Goal: Navigation & Orientation: Find specific page/section

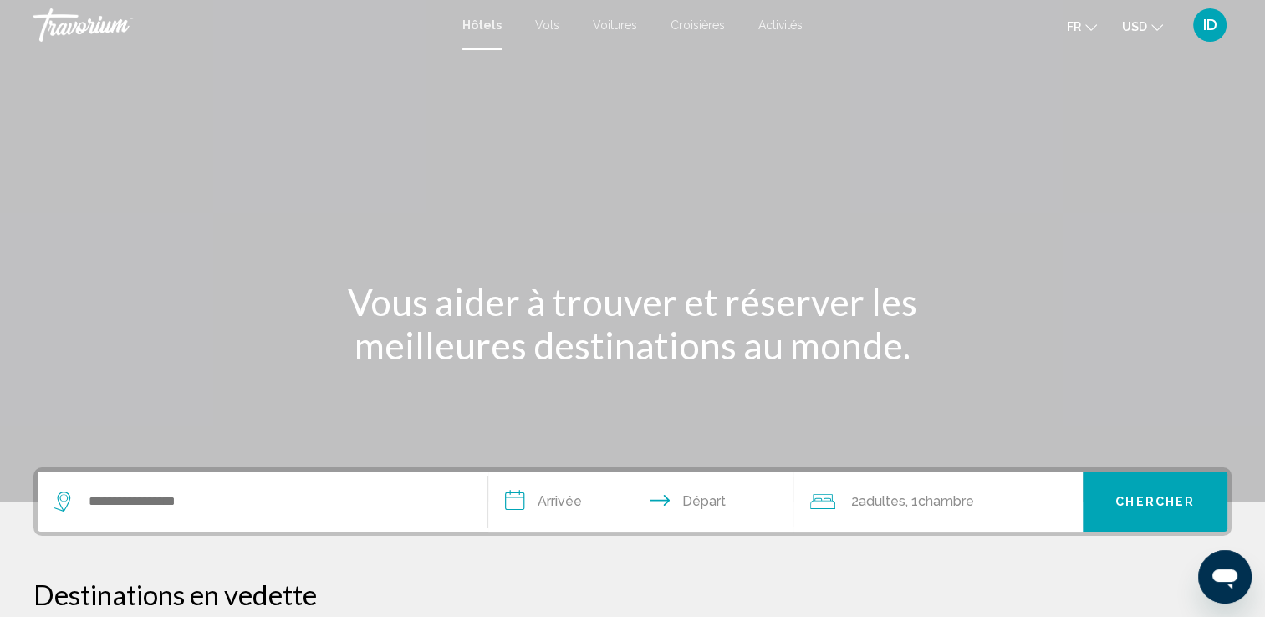
click at [1144, 28] on span "USD" at bounding box center [1134, 26] width 25 height 13
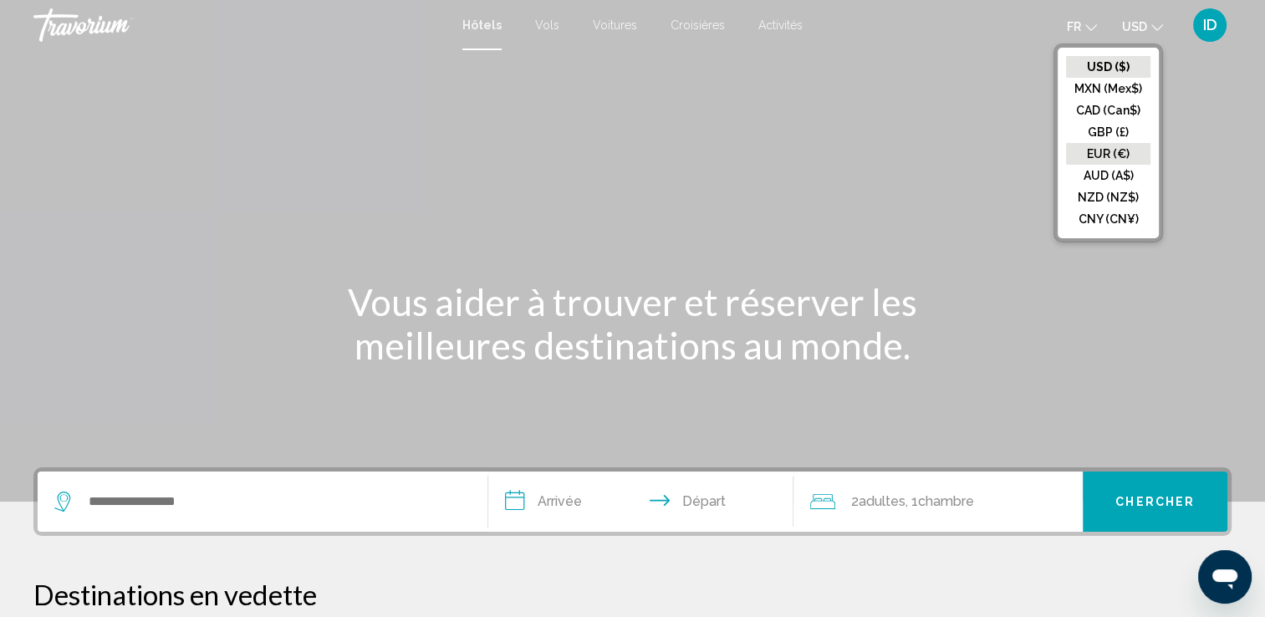
click at [1120, 152] on button "EUR (€)" at bounding box center [1108, 154] width 84 height 22
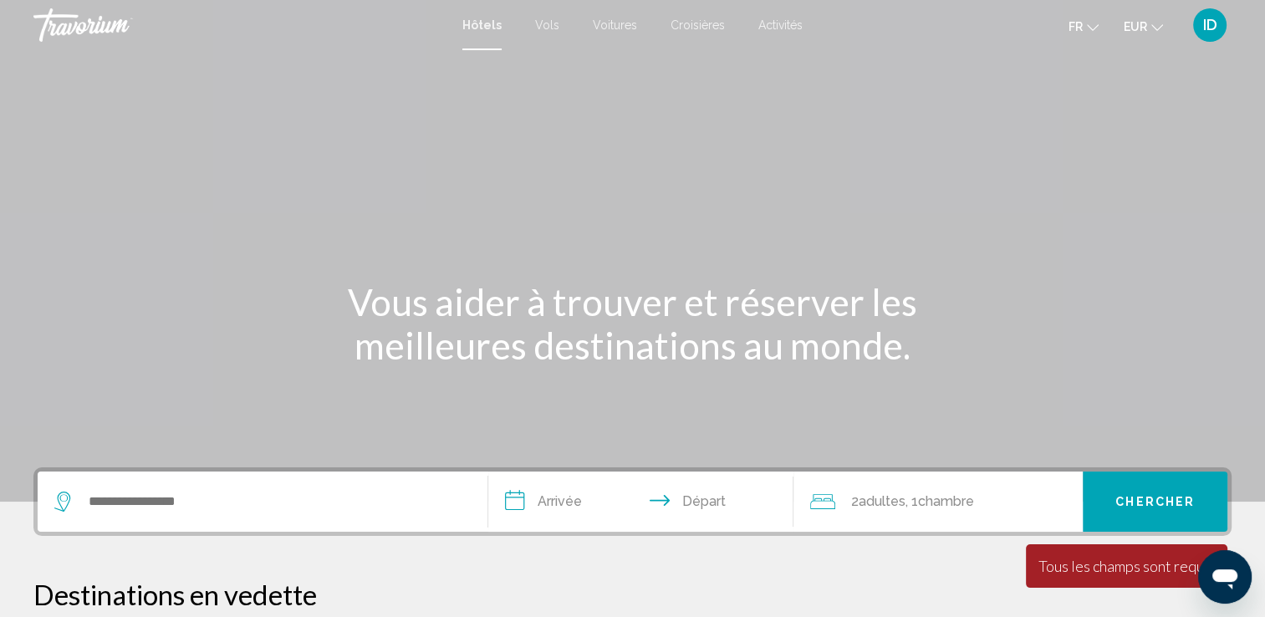
click at [1092, 23] on icon "Change language" at bounding box center [1093, 28] width 12 height 12
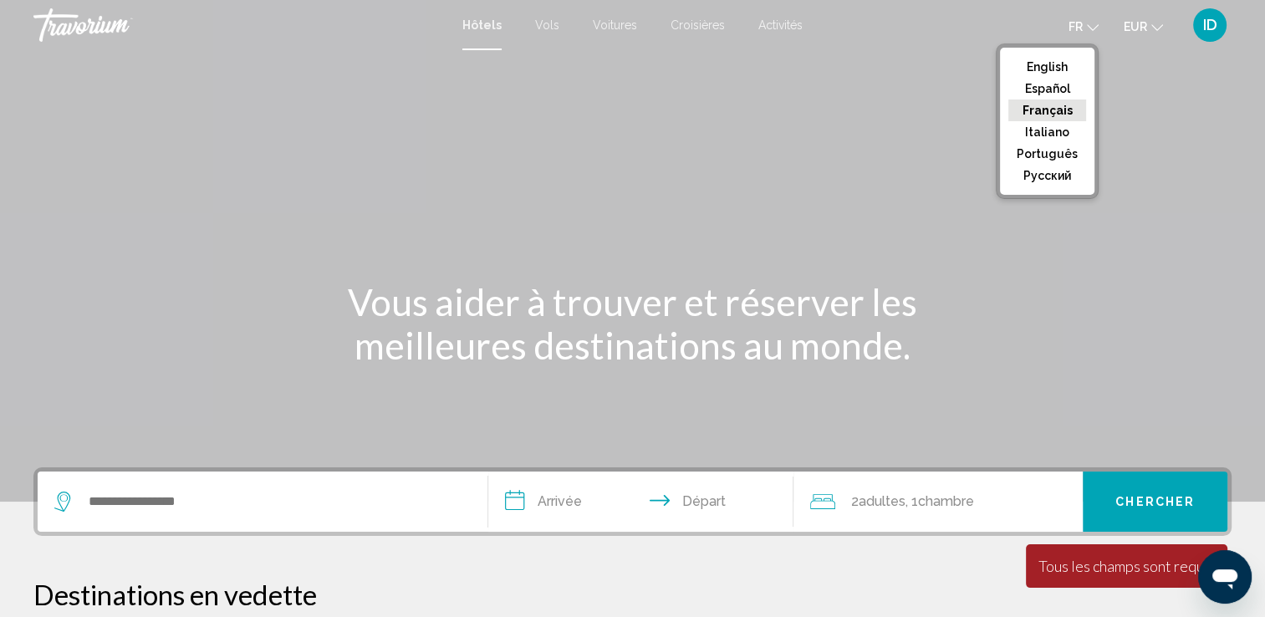
click at [1085, 29] on button "fr English Español Français Italiano Português русский" at bounding box center [1083, 26] width 30 height 24
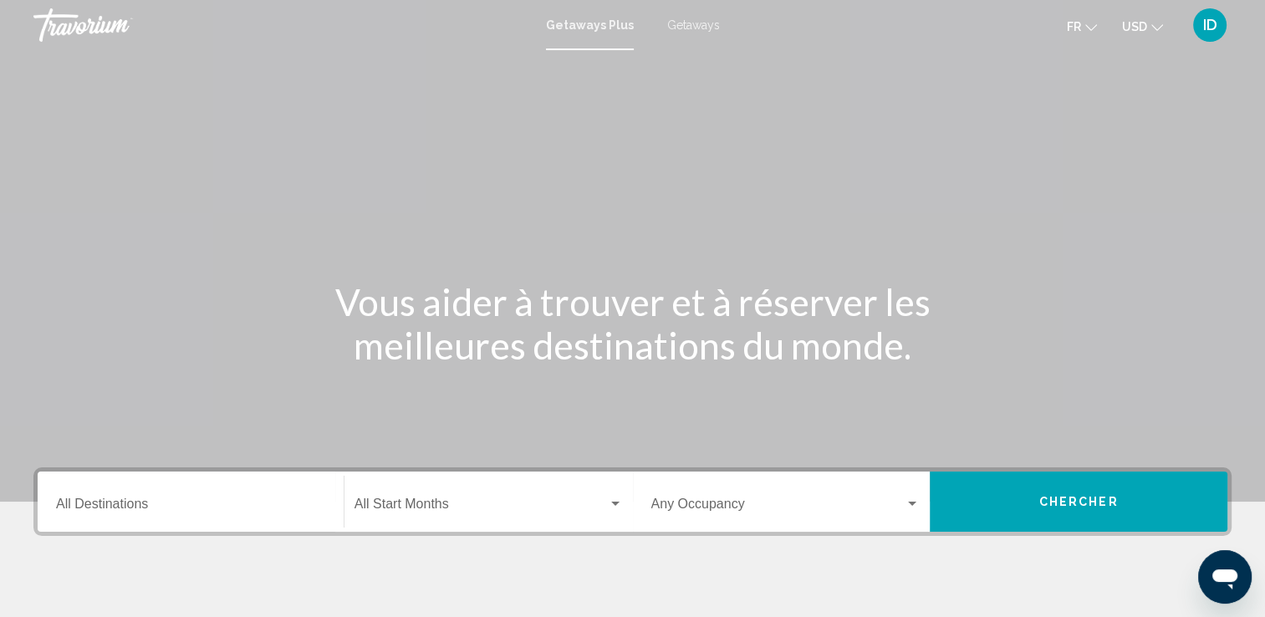
click at [1137, 26] on span "USD" at bounding box center [1134, 26] width 25 height 13
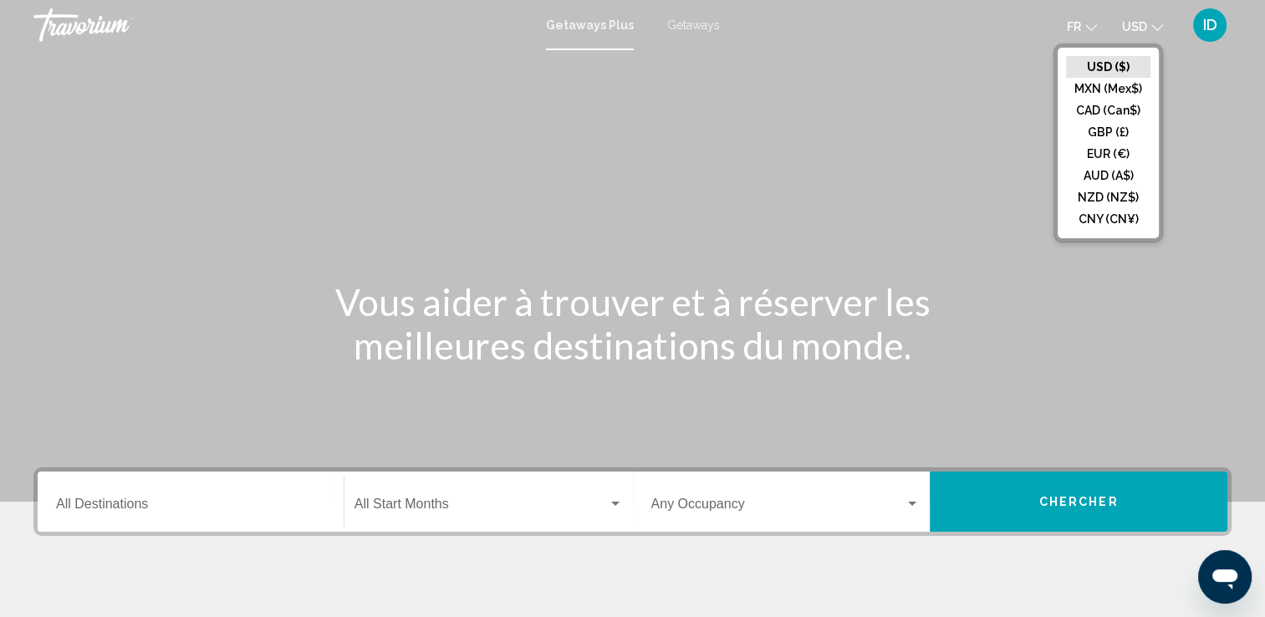
click at [1111, 156] on button "EUR (€)" at bounding box center [1108, 154] width 84 height 22
